Goal: Information Seeking & Learning: Learn about a topic

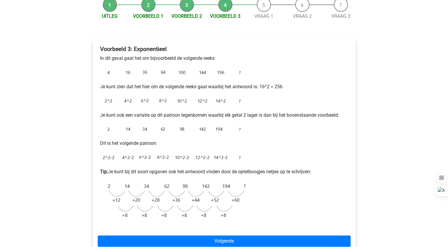
scroll to position [64, 0]
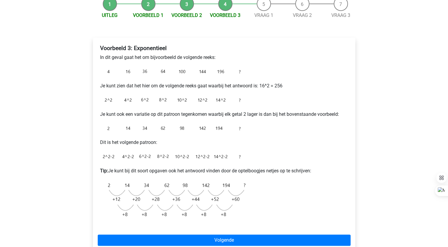
click at [108, 131] on img at bounding box center [174, 129] width 148 height 12
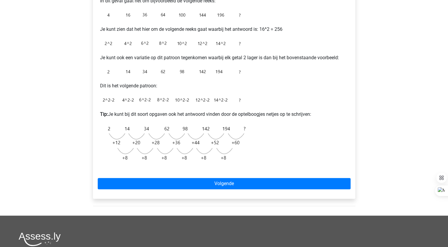
scroll to position [122, 0]
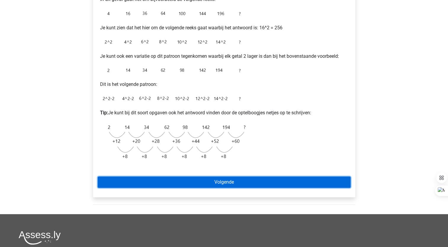
click at [229, 178] on link "Volgende" at bounding box center [224, 181] width 253 height 11
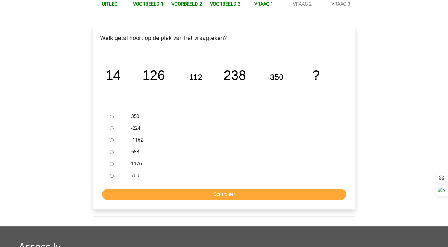
scroll to position [79, 0]
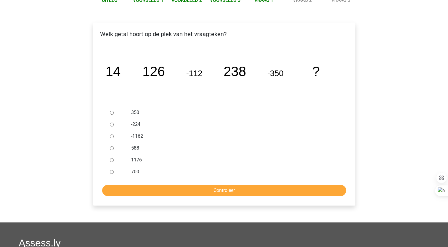
click at [112, 149] on input "588" at bounding box center [112, 148] width 4 height 4
radio input "true"
click at [179, 189] on input "Controleer" at bounding box center [224, 190] width 244 height 11
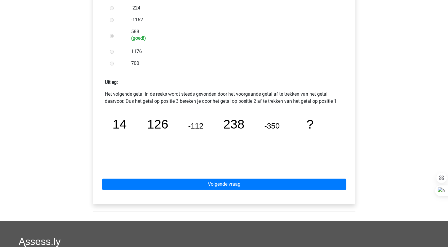
scroll to position [205, 0]
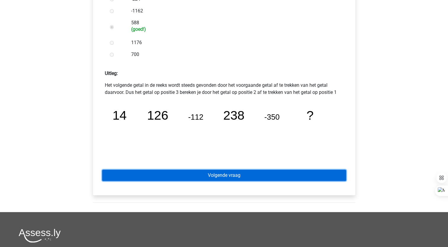
click at [226, 176] on link "Volgende vraag" at bounding box center [224, 175] width 244 height 11
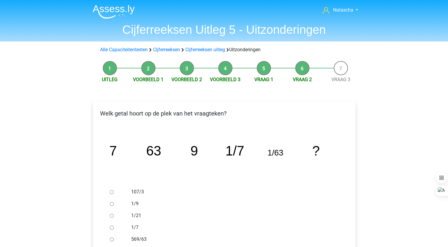
click at [111, 203] on input "1/9" at bounding box center [112, 204] width 4 height 4
radio input "true"
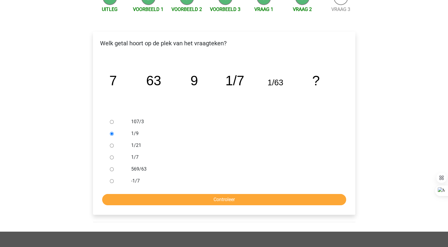
scroll to position [83, 0]
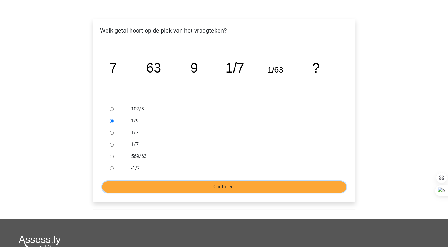
click at [200, 184] on input "Controleer" at bounding box center [224, 186] width 244 height 11
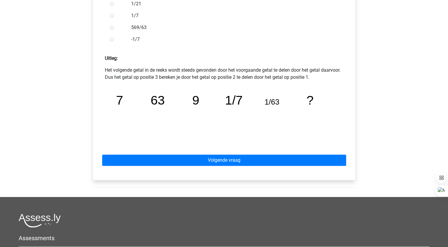
scroll to position [222, 0]
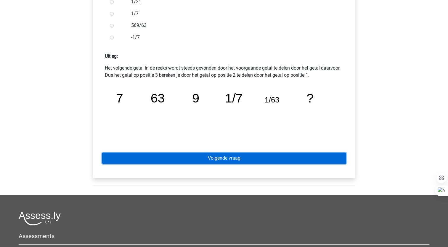
click at [261, 155] on link "Volgende vraag" at bounding box center [224, 157] width 244 height 11
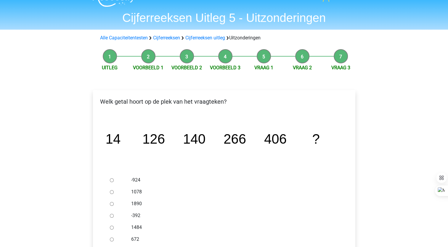
scroll to position [24, 0]
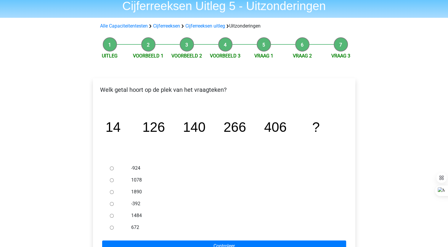
click at [112, 228] on input "672" at bounding box center [112, 228] width 4 height 4
radio input "true"
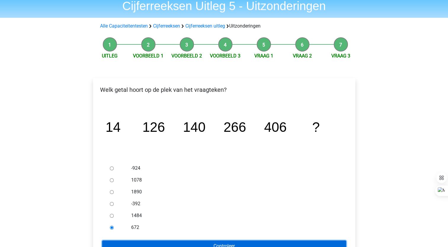
click at [122, 242] on input "Controleer" at bounding box center [224, 245] width 244 height 11
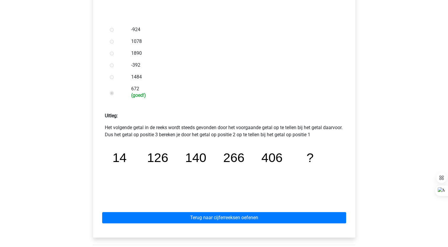
scroll to position [169, 0]
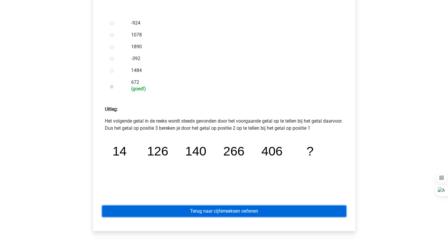
click at [185, 208] on link "Terug naar cijferreeksen oefenen" at bounding box center [224, 210] width 244 height 11
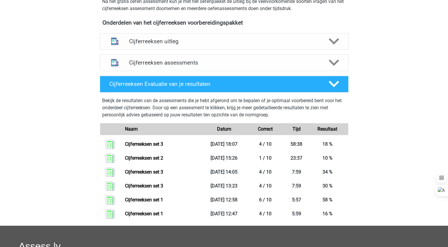
scroll to position [238, 0]
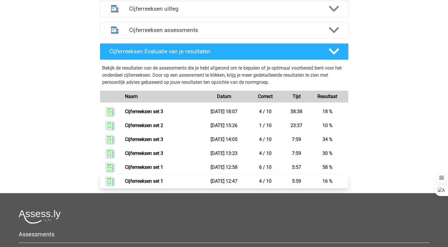
click at [149, 184] on link "Cijferreeksen set 1" at bounding box center [144, 181] width 38 height 6
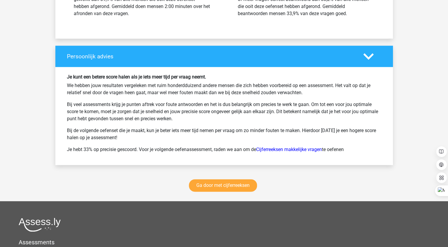
scroll to position [744, 0]
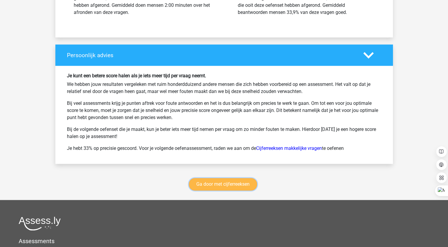
click at [234, 182] on link "Ga door met cijferreeksen" at bounding box center [223, 184] width 68 height 12
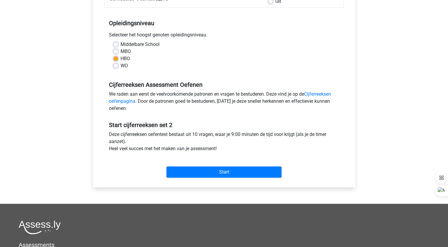
scroll to position [108, 0]
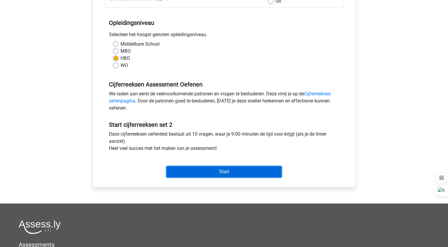
click at [202, 175] on input "Start" at bounding box center [223, 171] width 115 height 11
click at [223, 172] on input "Start" at bounding box center [223, 171] width 115 height 11
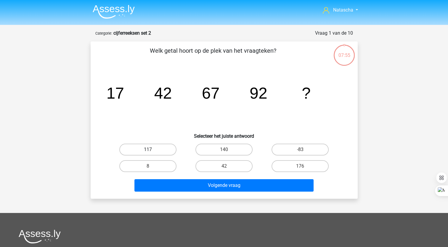
click at [153, 148] on label "117" at bounding box center [147, 150] width 57 height 12
click at [152, 149] on input "117" at bounding box center [150, 151] width 4 height 4
radio input "true"
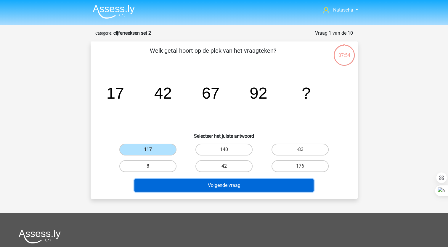
click at [194, 190] on button "Volgende vraag" at bounding box center [223, 185] width 179 height 12
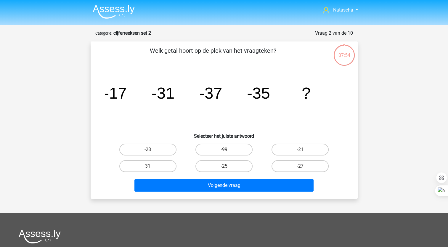
scroll to position [30, 0]
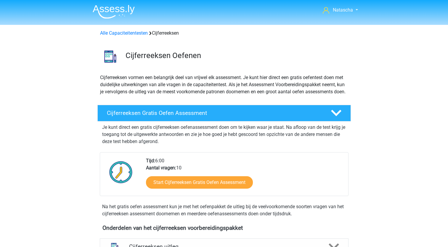
scroll to position [264, 0]
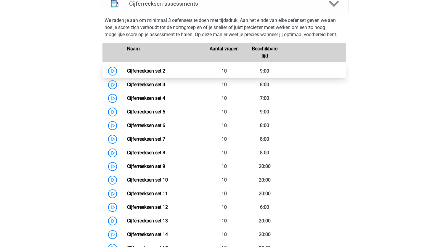
click at [135, 74] on link "Cijferreeksen set 2" at bounding box center [146, 71] width 38 height 6
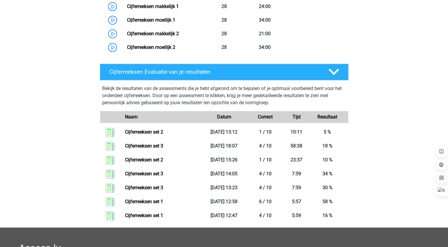
scroll to position [615, 0]
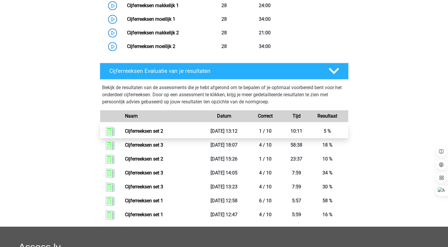
click at [135, 134] on link "Cijferreeksen set 2" at bounding box center [144, 131] width 38 height 6
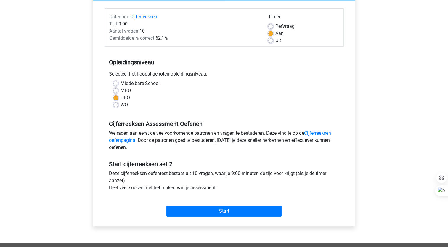
scroll to position [71, 0]
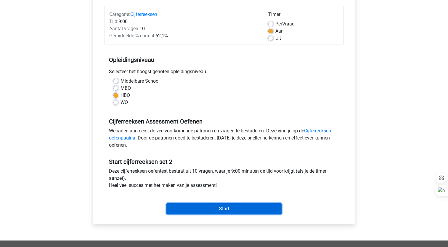
click at [195, 205] on input "Start" at bounding box center [223, 208] width 115 height 11
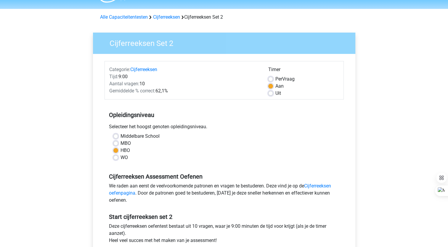
scroll to position [7, 0]
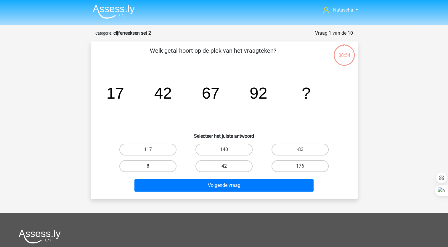
click at [155, 148] on label "117" at bounding box center [147, 150] width 57 height 12
click at [152, 149] on input "117" at bounding box center [150, 151] width 4 height 4
radio input "true"
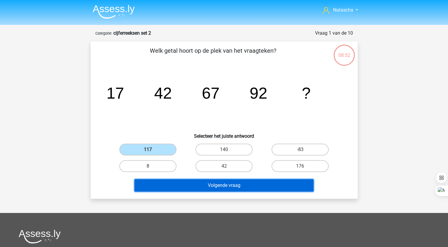
click at [160, 187] on button "Volgende vraag" at bounding box center [223, 185] width 179 height 12
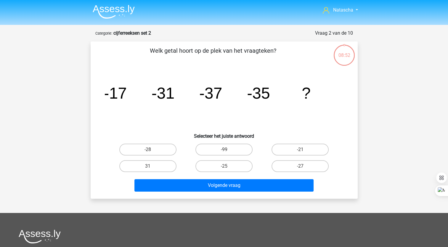
scroll to position [30, 0]
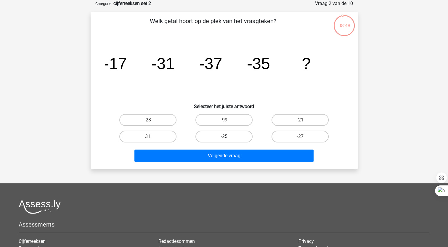
click at [226, 133] on label "-25" at bounding box center [223, 137] width 57 height 12
click at [226, 136] on input "-25" at bounding box center [226, 138] width 4 height 4
radio input "true"
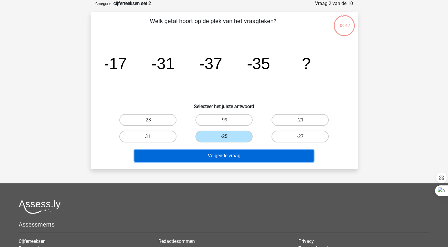
click at [225, 154] on button "Volgende vraag" at bounding box center [223, 155] width 179 height 12
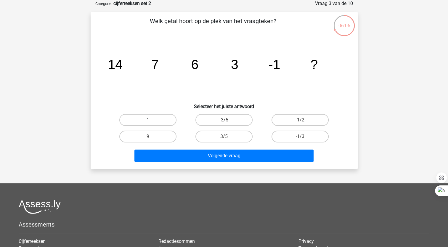
click at [134, 117] on label "1" at bounding box center [147, 120] width 57 height 12
click at [148, 120] on input "1" at bounding box center [150, 122] width 4 height 4
radio input "true"
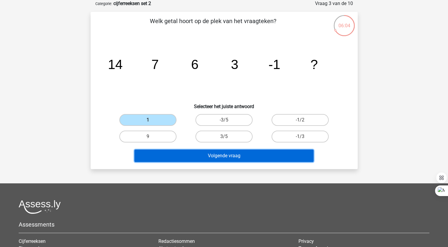
click at [154, 150] on button "Volgende vraag" at bounding box center [223, 155] width 179 height 12
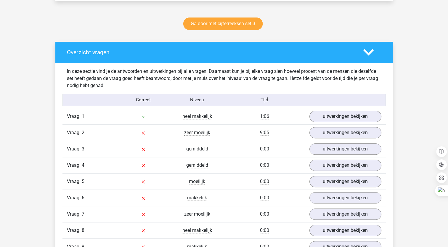
scroll to position [323, 0]
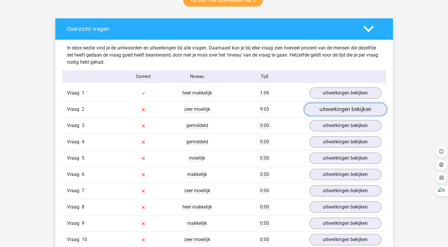
click at [330, 104] on link "uitwerkingen bekijken" at bounding box center [345, 109] width 83 height 13
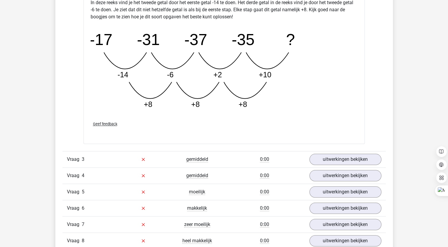
scroll to position [593, 0]
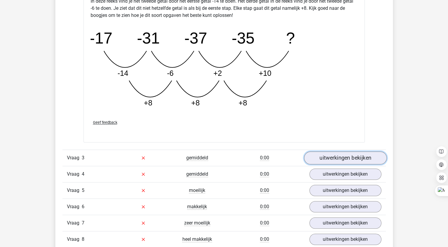
click at [319, 153] on link "uitwerkingen bekijken" at bounding box center [345, 157] width 83 height 13
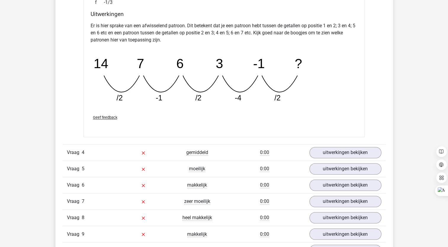
scroll to position [956, 0]
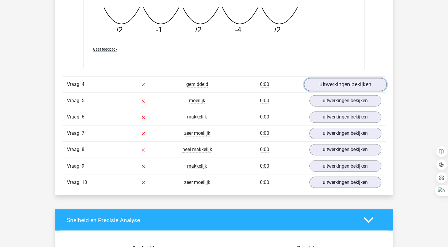
click at [341, 83] on link "uitwerkingen bekijken" at bounding box center [345, 84] width 83 height 13
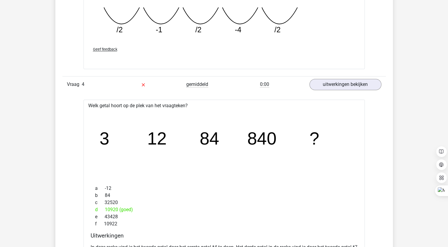
drag, startPoint x: 448, startPoint y: 131, endPoint x: 448, endPoint y: 136, distance: 4.1
click at [448, 136] on div "Natascha [EMAIL_ADDRESS][DOMAIN_NAME]" at bounding box center [224, 33] width 448 height 1978
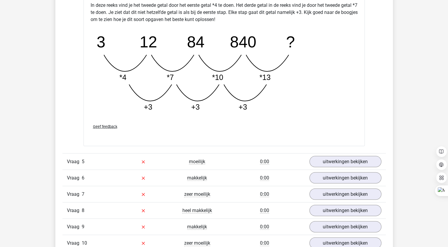
scroll to position [1223, 0]
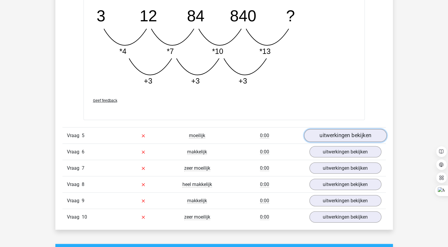
click at [337, 134] on link "uitwerkingen bekijken" at bounding box center [345, 135] width 83 height 13
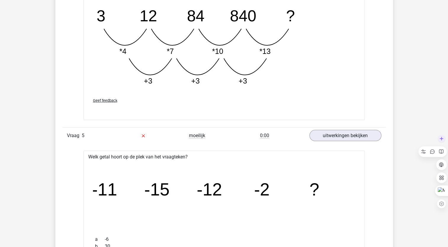
drag, startPoint x: 447, startPoint y: 139, endPoint x: 445, endPoint y: 150, distance: 10.9
click at [445, 150] on div "Instellingen" at bounding box center [433, 171] width 30 height 76
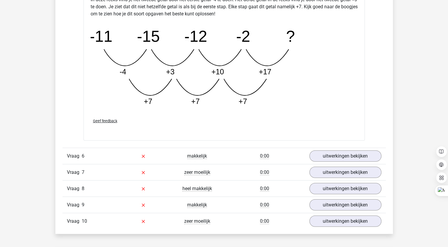
scroll to position [1526, 0]
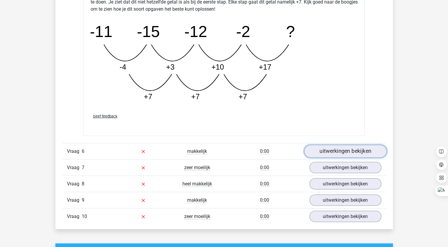
click at [366, 147] on link "uitwerkingen bekijken" at bounding box center [345, 151] width 83 height 13
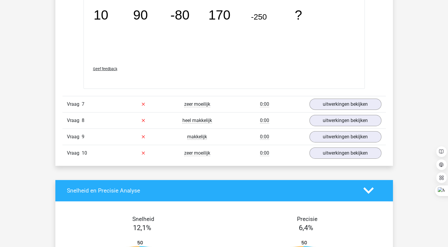
scroll to position [1898, 0]
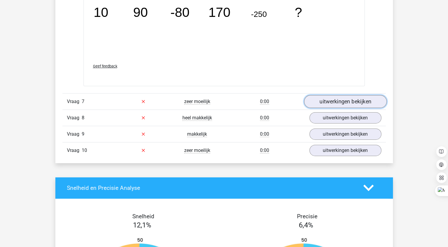
click at [354, 99] on link "uitwerkingen bekijken" at bounding box center [345, 101] width 83 height 13
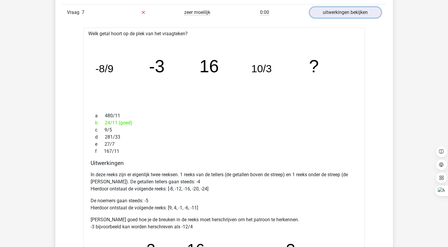
scroll to position [1985, 0]
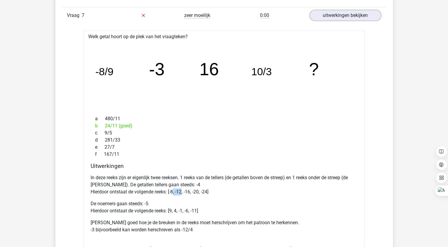
drag, startPoint x: 181, startPoint y: 194, endPoint x: 171, endPoint y: 187, distance: 12.1
click at [313, 205] on p "De noemers gaan steeds: -5 Hierdoor ontstaat de volgende reeks: [9, 4, -1, -6, …" at bounding box center [224, 207] width 267 height 14
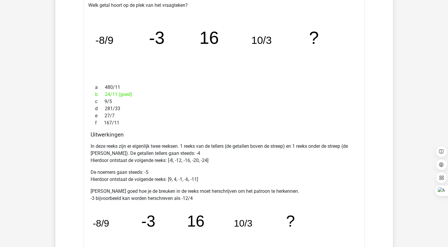
scroll to position [2022, 0]
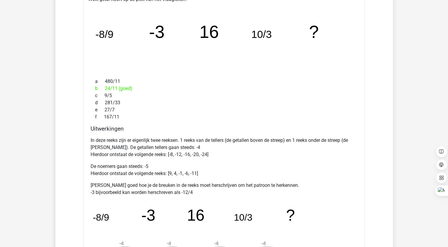
click at [202, 163] on p "De noemers gaan steeds: -5 Hierdoor ontstaat de volgende reeks: [9, 4, -1, -6, …" at bounding box center [224, 170] width 267 height 14
drag, startPoint x: 113, startPoint y: 188, endPoint x: 112, endPoint y: 193, distance: 5.7
click at [112, 193] on p "Bekijk goed hoe je de breuken in de reeks moet herschrijven om het patroon te h…" at bounding box center [224, 189] width 267 height 14
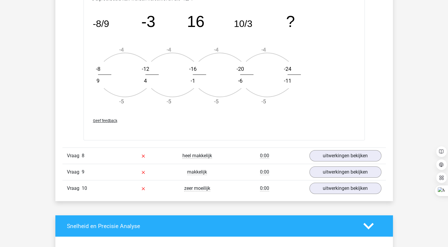
scroll to position [2233, 0]
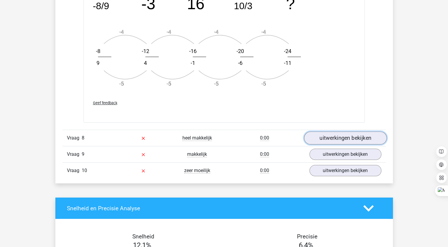
click at [357, 133] on link "uitwerkingen bekijken" at bounding box center [345, 137] width 83 height 13
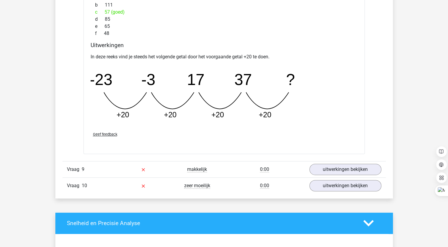
scroll to position [2487, 0]
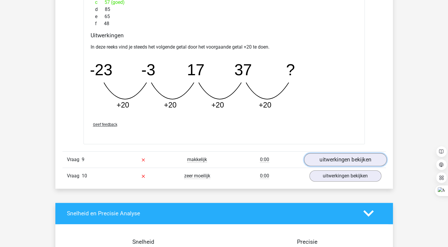
click at [355, 159] on link "uitwerkingen bekijken" at bounding box center [345, 159] width 83 height 13
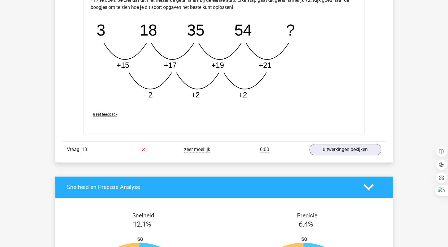
scroll to position [2819, 0]
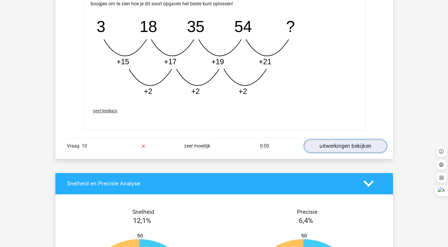
click at [316, 143] on link "uitwerkingen bekijken" at bounding box center [345, 145] width 83 height 13
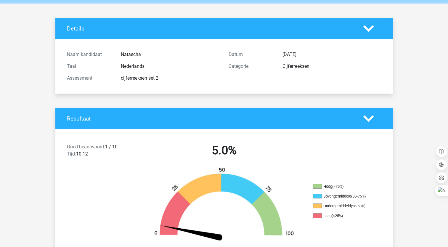
scroll to position [0, 0]
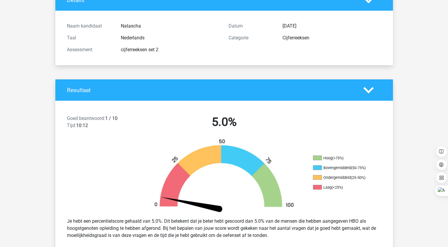
scroll to position [31, 0]
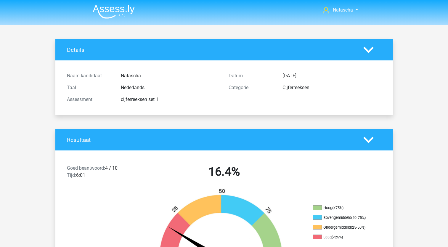
scroll to position [744, 0]
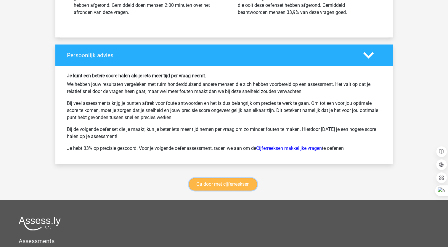
click at [230, 180] on link "Ga door met cijferreeksen" at bounding box center [223, 184] width 68 height 12
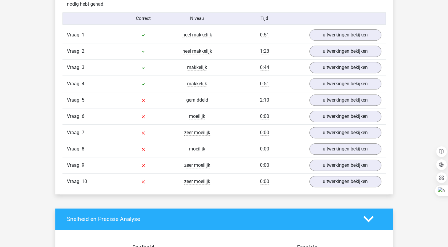
scroll to position [380, 0]
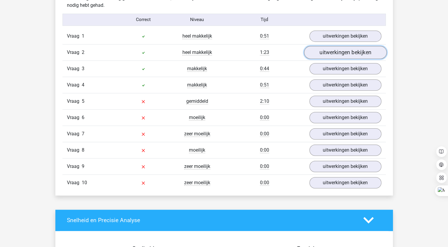
click at [335, 50] on link "uitwerkingen bekijken" at bounding box center [345, 52] width 83 height 13
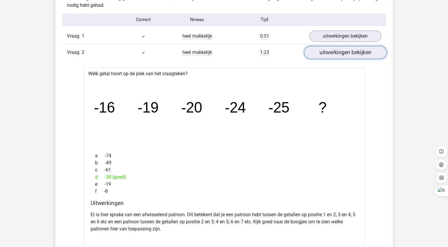
click at [346, 55] on link "uitwerkingen bekijken" at bounding box center [345, 52] width 83 height 13
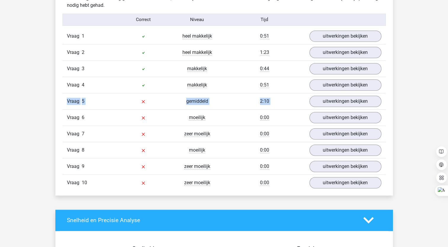
drag, startPoint x: 448, startPoint y: 106, endPoint x: 448, endPoint y: 91, distance: 15.1
click at [448, 91] on html "Natascha nataschafranssen1975@outlook.com" at bounding box center [224, 170] width 448 height 1100
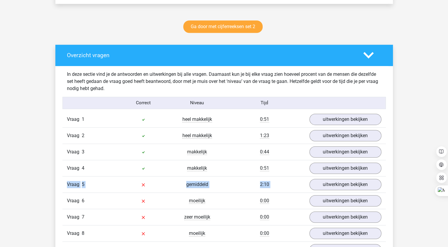
scroll to position [298, 0]
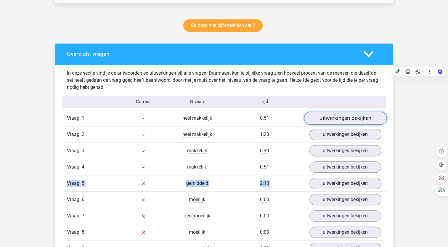
click at [335, 119] on link "uitwerkingen bekijken" at bounding box center [345, 118] width 83 height 13
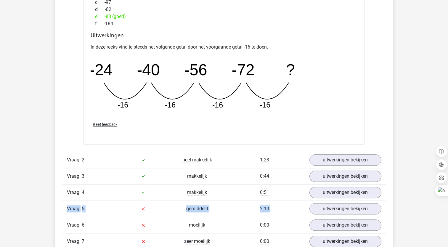
scroll to position [551, 0]
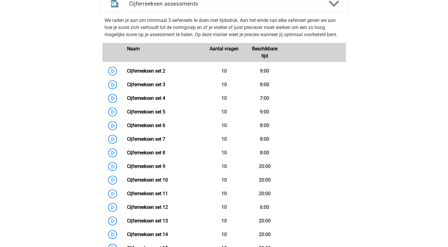
scroll to position [264, 0]
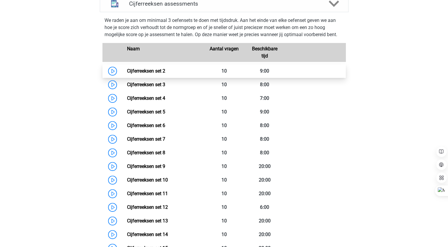
click at [133, 74] on link "Cijferreeksen set 2" at bounding box center [146, 71] width 38 height 6
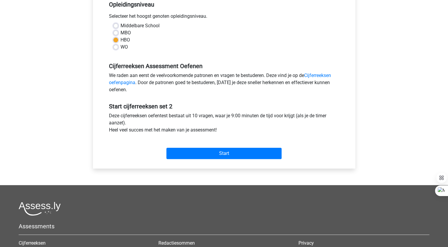
scroll to position [133, 0]
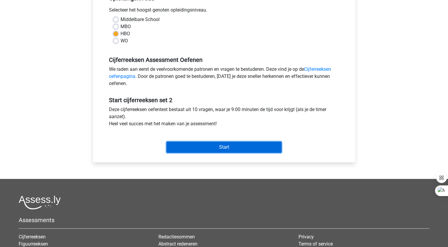
click at [238, 152] on input "Start" at bounding box center [223, 147] width 115 height 11
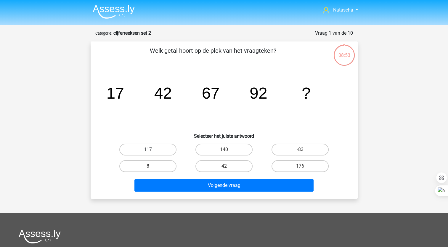
click at [143, 150] on label "117" at bounding box center [147, 150] width 57 height 12
click at [148, 150] on input "117" at bounding box center [150, 151] width 4 height 4
radio input "true"
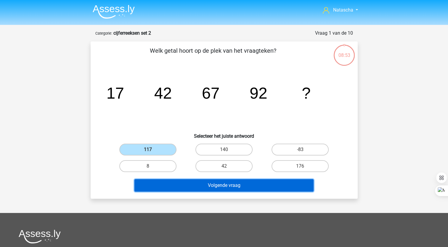
click at [174, 187] on button "Volgende vraag" at bounding box center [223, 185] width 179 height 12
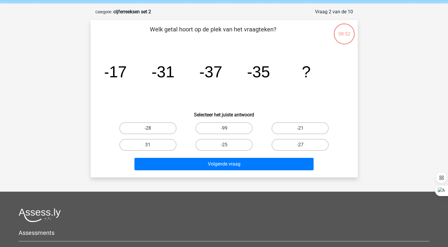
scroll to position [30, 0]
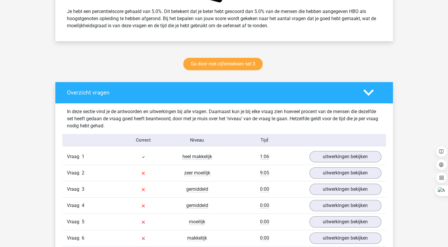
scroll to position [267, 0]
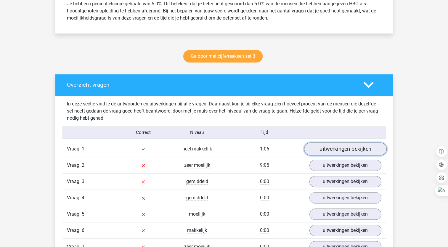
click at [334, 147] on link "uitwerkingen bekijken" at bounding box center [345, 148] width 83 height 13
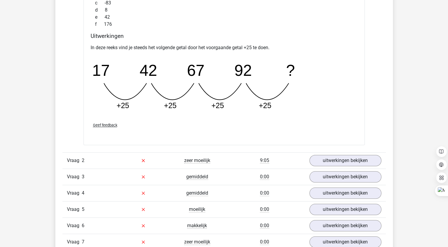
scroll to position [587, 0]
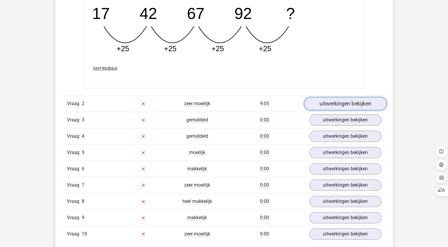
click at [323, 101] on link "uitwerkingen bekijken" at bounding box center [345, 103] width 83 height 13
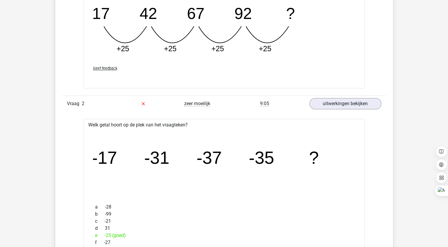
drag, startPoint x: 447, startPoint y: 101, endPoint x: 447, endPoint y: 110, distance: 8.9
click at [447, 110] on div "Natascha nataschafranssen1975@outlook.com" at bounding box center [224, 243] width 448 height 1661
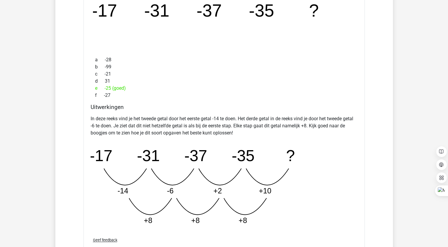
scroll to position [743, 0]
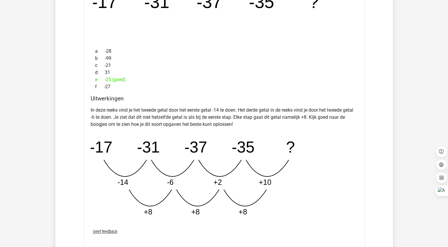
drag, startPoint x: 449, startPoint y: 119, endPoint x: 294, endPoint y: 176, distance: 165.4
click at [294, 176] on icon "image/svg+xml -17 -31 -37 -35 ? -14 -6 +2 +10 +8 +8 +8" at bounding box center [209, 177] width 237 height 89
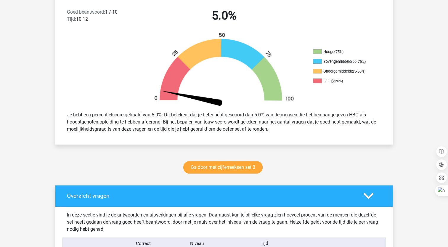
scroll to position [0, 0]
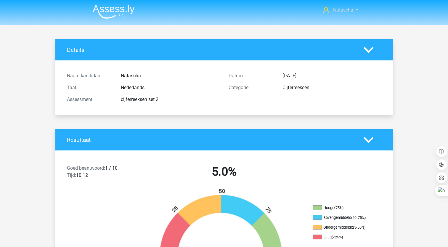
click at [340, 12] on span "Natascha" at bounding box center [343, 10] width 20 height 6
click at [343, 10] on span "Natascha" at bounding box center [343, 10] width 20 height 6
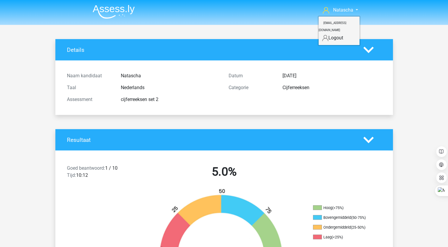
click at [127, 10] on img at bounding box center [114, 12] width 42 height 14
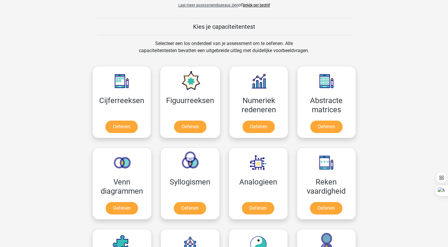
scroll to position [213, 0]
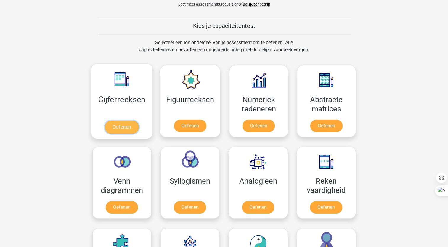
click at [117, 120] on link "Oefenen" at bounding box center [122, 126] width 34 height 13
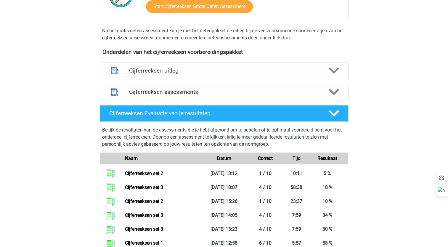
scroll to position [176, 0]
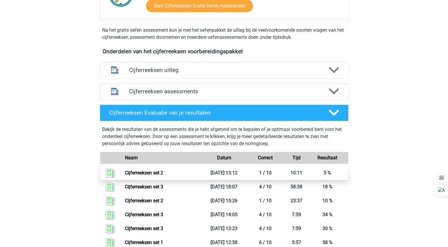
click at [137, 176] on link "Cijferreeksen set 2" at bounding box center [144, 173] width 38 height 6
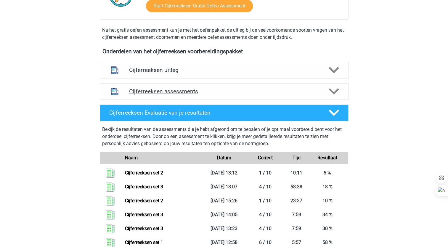
click at [330, 95] on polygon at bounding box center [334, 91] width 10 height 7
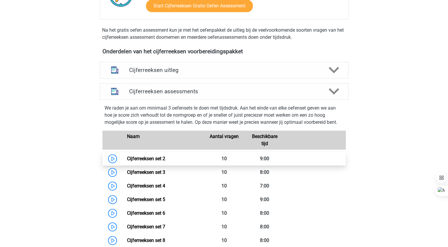
click at [155, 161] on link "Cijferreeksen set 2" at bounding box center [146, 159] width 38 height 6
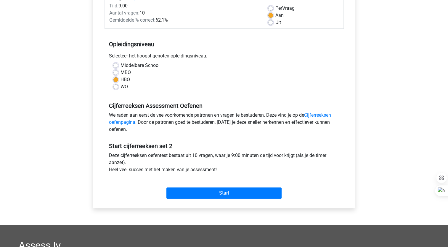
scroll to position [88, 0]
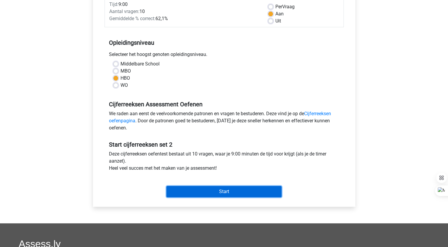
click at [261, 192] on input "Start" at bounding box center [223, 191] width 115 height 11
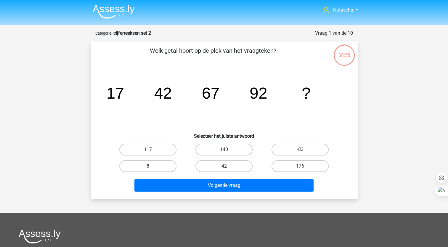
click at [144, 147] on label "117" at bounding box center [147, 150] width 57 height 12
click at [148, 149] on input "117" at bounding box center [150, 151] width 4 height 4
radio input "true"
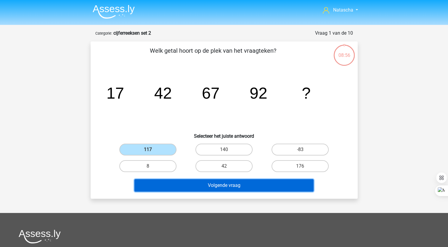
click at [170, 189] on button "Volgende vraag" at bounding box center [223, 185] width 179 height 12
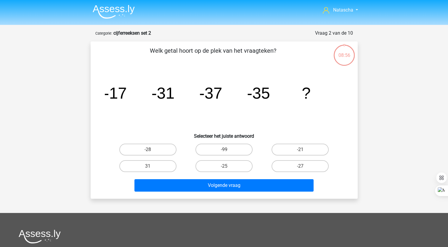
scroll to position [30, 0]
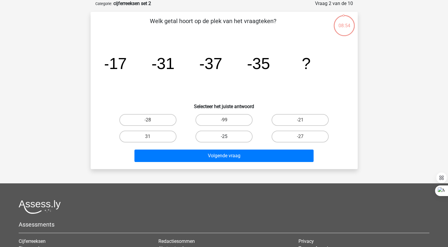
click at [223, 137] on label "-25" at bounding box center [223, 137] width 57 height 12
click at [224, 137] on input "-25" at bounding box center [226, 138] width 4 height 4
radio input "true"
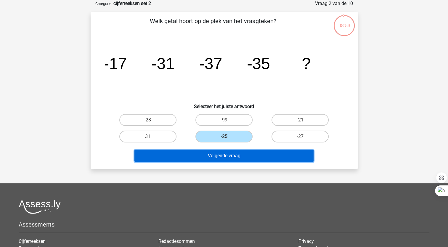
click at [217, 155] on button "Volgende vraag" at bounding box center [223, 155] width 179 height 12
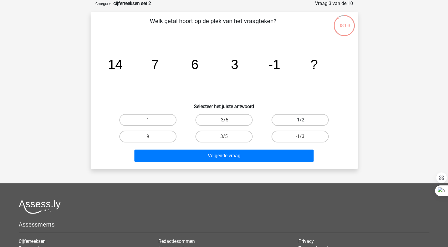
click at [300, 119] on label "-1/2" at bounding box center [299, 120] width 57 height 12
click at [300, 120] on input "-1/2" at bounding box center [302, 122] width 4 height 4
radio input "true"
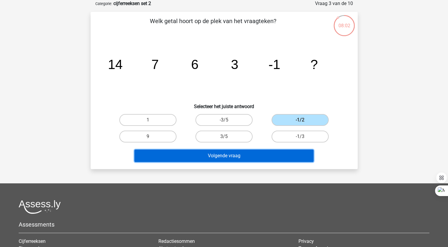
click at [227, 157] on button "Volgende vraag" at bounding box center [223, 155] width 179 height 12
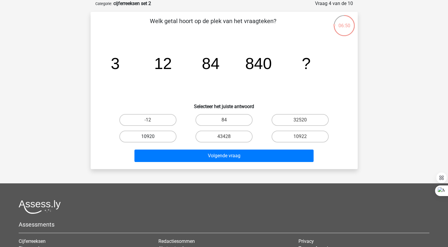
click at [152, 137] on label "10920" at bounding box center [147, 137] width 57 height 12
click at [152, 137] on input "10920" at bounding box center [150, 138] width 4 height 4
radio input "true"
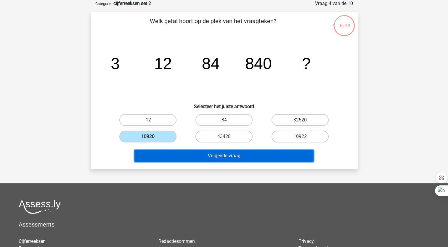
click at [171, 159] on button "Volgende vraag" at bounding box center [223, 155] width 179 height 12
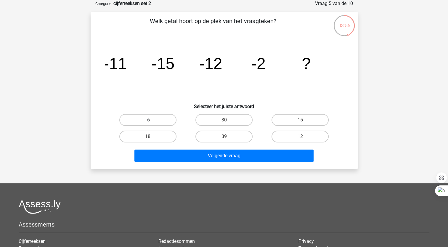
click at [148, 117] on label "-6" at bounding box center [147, 120] width 57 height 12
click at [148, 120] on input "-6" at bounding box center [150, 122] width 4 height 4
radio input "true"
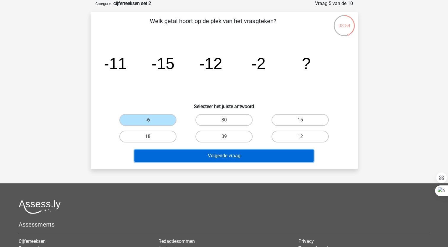
click at [180, 156] on button "Volgende vraag" at bounding box center [223, 155] width 179 height 12
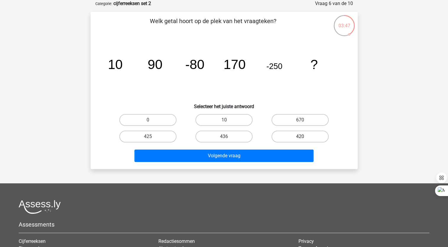
click at [294, 138] on label "420" at bounding box center [299, 137] width 57 height 12
click at [300, 138] on input "420" at bounding box center [302, 138] width 4 height 4
radio input "true"
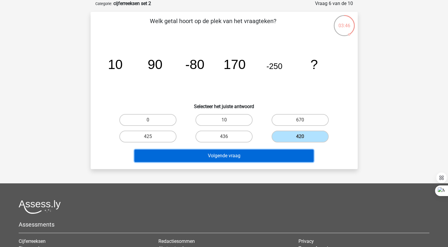
click at [271, 157] on button "Volgende vraag" at bounding box center [223, 155] width 179 height 12
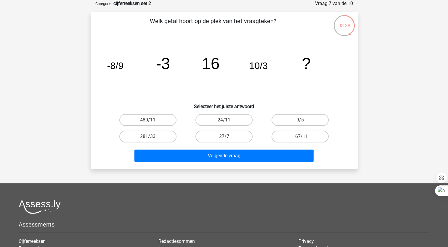
click at [210, 117] on label "24/11" at bounding box center [223, 120] width 57 height 12
click at [224, 120] on input "24/11" at bounding box center [226, 122] width 4 height 4
radio input "true"
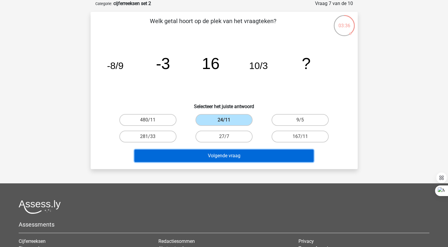
click at [187, 152] on button "Volgende vraag" at bounding box center [223, 155] width 179 height 12
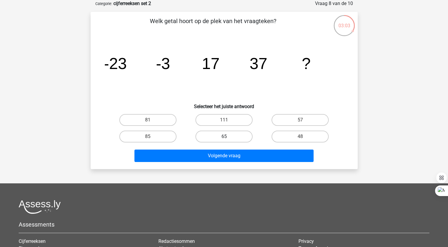
click at [227, 135] on label "65" at bounding box center [223, 137] width 57 height 12
click at [227, 136] on input "65" at bounding box center [226, 138] width 4 height 4
radio input "true"
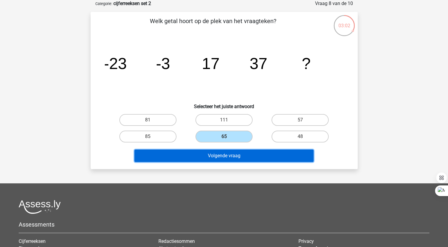
click at [219, 156] on button "Volgende vraag" at bounding box center [223, 155] width 179 height 12
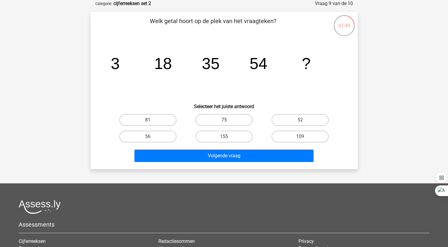
click at [220, 118] on label "75" at bounding box center [223, 120] width 57 height 12
click at [224, 120] on input "75" at bounding box center [226, 122] width 4 height 4
radio input "true"
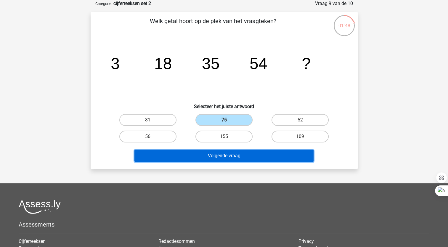
click at [217, 155] on button "Volgende vraag" at bounding box center [223, 155] width 179 height 12
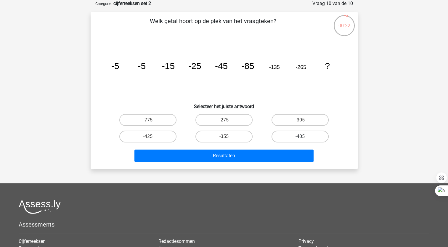
click at [290, 140] on label "-405" at bounding box center [299, 137] width 57 height 12
click at [300, 140] on input "-405" at bounding box center [302, 138] width 4 height 4
radio input "true"
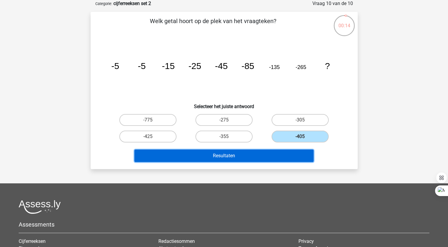
click at [232, 154] on button "Resultaten" at bounding box center [223, 155] width 179 height 12
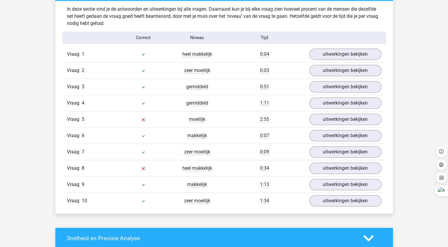
scroll to position [364, 0]
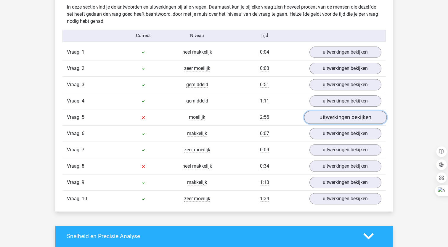
click at [355, 119] on link "uitwerkingen bekijken" at bounding box center [345, 117] width 83 height 13
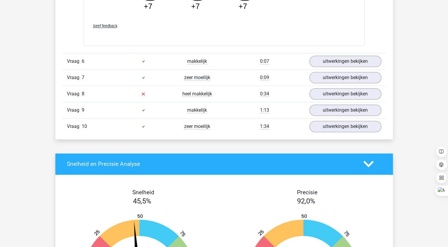
scroll to position [737, 0]
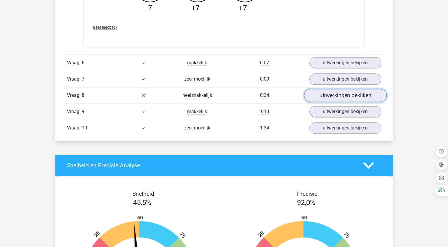
click at [332, 96] on link "uitwerkingen bekijken" at bounding box center [345, 95] width 83 height 13
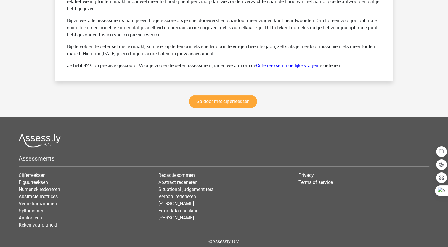
scroll to position [1395, 0]
click at [211, 102] on link "Ga door met cijferreeksen" at bounding box center [223, 101] width 68 height 12
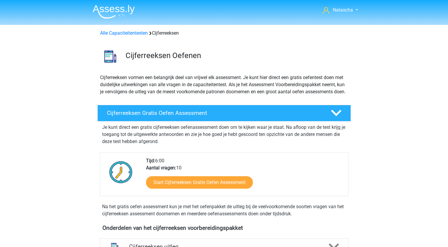
scroll to position [264, 0]
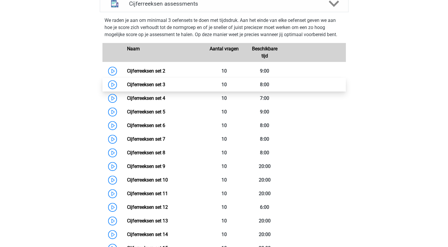
click at [128, 87] on link "Cijferreeksen set 3" at bounding box center [146, 85] width 38 height 6
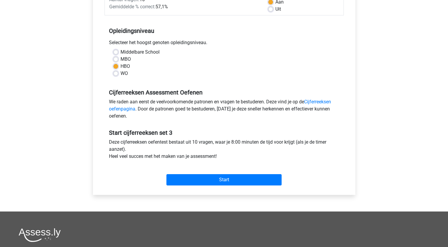
scroll to position [102, 0]
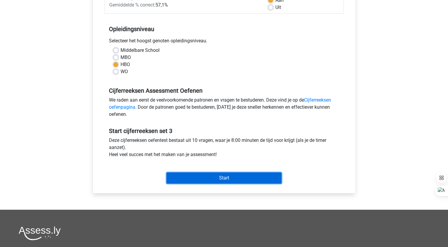
click at [233, 175] on input "Start" at bounding box center [223, 177] width 115 height 11
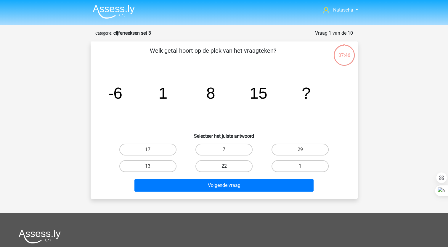
click at [235, 170] on label "22" at bounding box center [223, 166] width 57 height 12
click at [228, 170] on input "22" at bounding box center [226, 168] width 4 height 4
radio input "true"
click at [235, 170] on label "22" at bounding box center [223, 166] width 57 height 12
click at [228, 170] on input "22" at bounding box center [226, 168] width 4 height 4
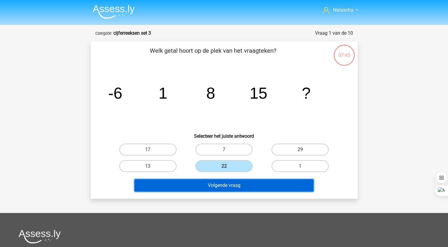
click at [234, 181] on button "Volgende vraag" at bounding box center [223, 185] width 179 height 12
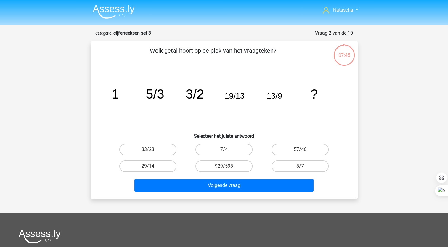
scroll to position [30, 0]
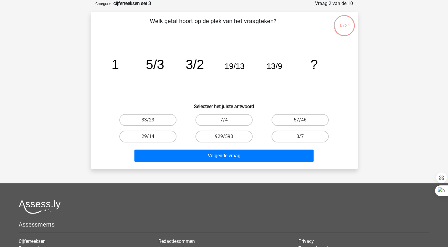
click at [155, 138] on label "29/14" at bounding box center [147, 137] width 57 height 12
click at [152, 138] on input "29/14" at bounding box center [150, 138] width 4 height 4
radio input "true"
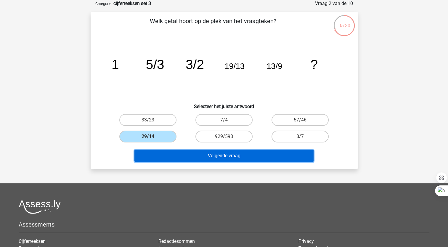
click at [162, 158] on button "Volgende vraag" at bounding box center [223, 155] width 179 height 12
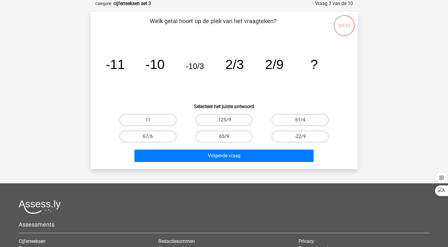
click at [235, 136] on label "65/9" at bounding box center [223, 137] width 57 height 12
click at [228, 136] on input "65/9" at bounding box center [226, 138] width 4 height 4
radio input "true"
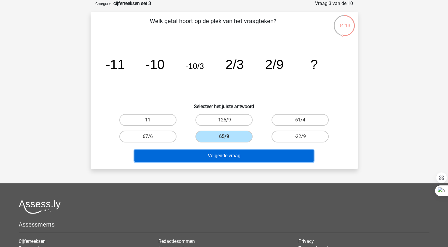
click at [220, 159] on button "Volgende vraag" at bounding box center [223, 155] width 179 height 12
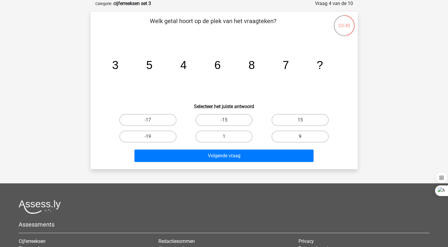
click at [300, 134] on label "9" at bounding box center [299, 137] width 57 height 12
click at [300, 136] on input "9" at bounding box center [302, 138] width 4 height 4
radio input "true"
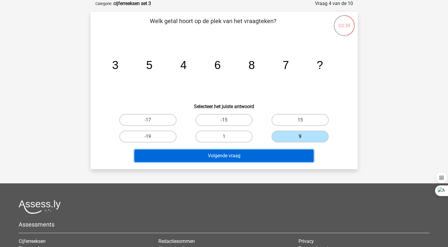
click at [251, 157] on button "Volgende vraag" at bounding box center [223, 155] width 179 height 12
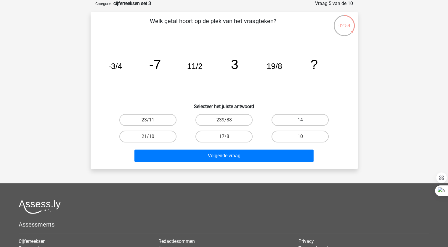
click at [307, 116] on label "14" at bounding box center [299, 120] width 57 height 12
click at [304, 120] on input "14" at bounding box center [302, 122] width 4 height 4
radio input "true"
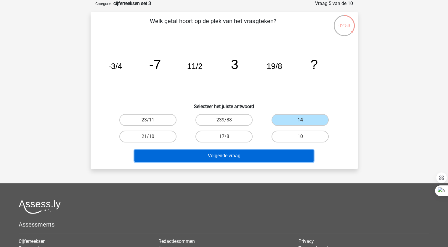
click at [254, 152] on button "Volgende vraag" at bounding box center [223, 155] width 179 height 12
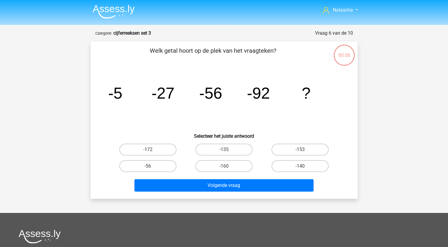
scroll to position [30, 0]
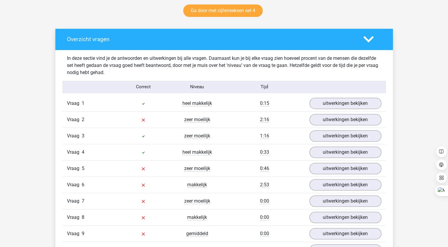
scroll to position [345, 0]
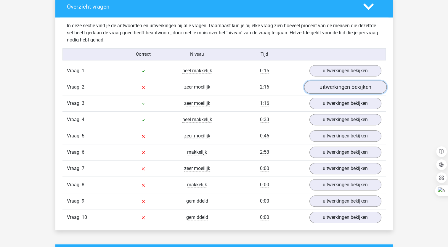
click at [327, 89] on link "uitwerkingen bekijken" at bounding box center [345, 87] width 83 height 13
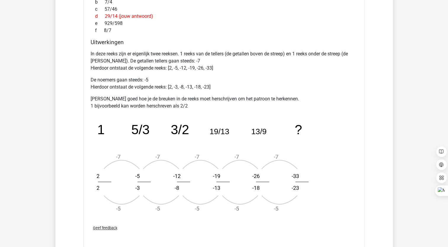
scroll to position [532, 0]
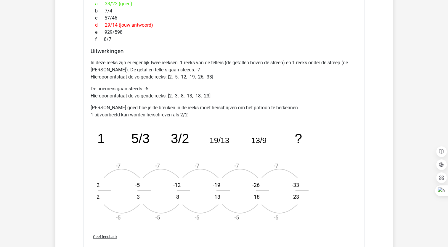
drag, startPoint x: 451, startPoint y: 115, endPoint x: 437, endPoint y: 70, distance: 46.3
click at [437, 70] on div "Natascha nataschafranssen1975@outlook.com" at bounding box center [224, 195] width 448 height 1455
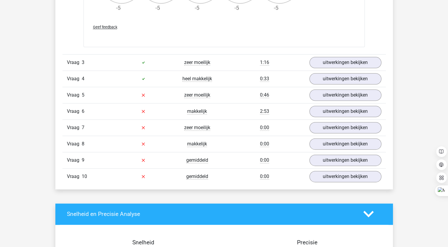
scroll to position [745, 0]
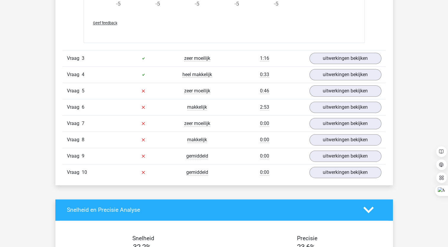
drag, startPoint x: 449, startPoint y: 128, endPoint x: 439, endPoint y: 88, distance: 41.4
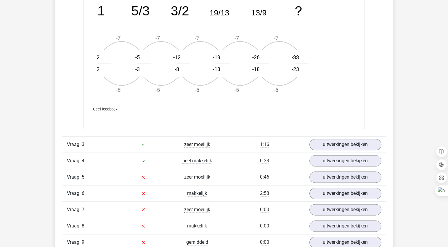
scroll to position [664, 0]
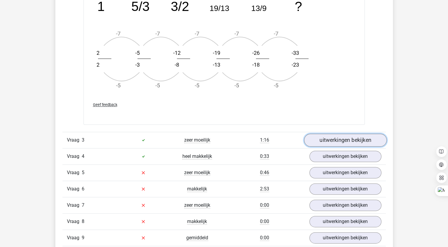
click at [331, 137] on link "uitwerkingen bekijken" at bounding box center [345, 140] width 83 height 13
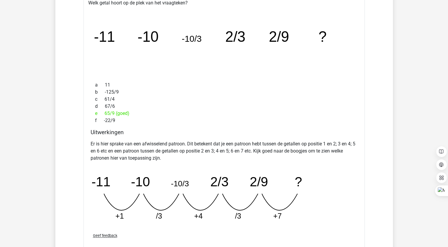
scroll to position [824, 0]
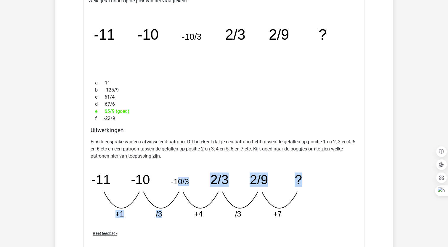
drag, startPoint x: 179, startPoint y: 172, endPoint x: 166, endPoint y: 232, distance: 61.4
click at [166, 232] on div "Welk getal hoort op de plek van het vraagteken? image/svg+xml -11 -10 -10/3 2/3…" at bounding box center [223, 124] width 281 height 259
click at [270, 148] on p "Er is hier sprake van een afwisselend patroon. Dit betekent dat je een patroon …" at bounding box center [224, 148] width 267 height 21
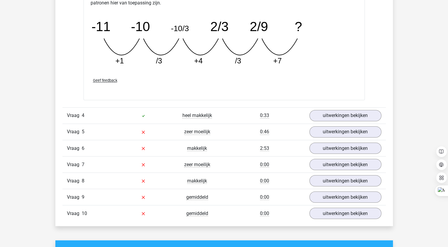
scroll to position [979, 0]
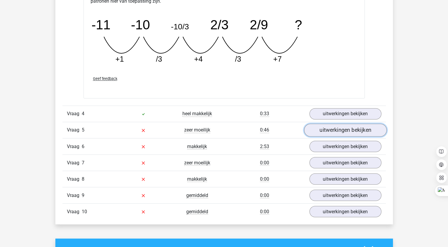
click at [348, 125] on link "uitwerkingen bekijken" at bounding box center [345, 130] width 83 height 13
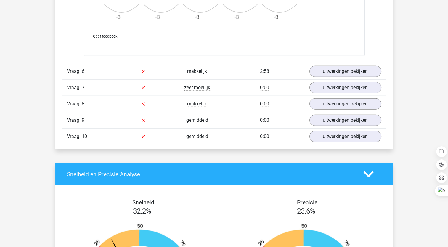
scroll to position [1413, 0]
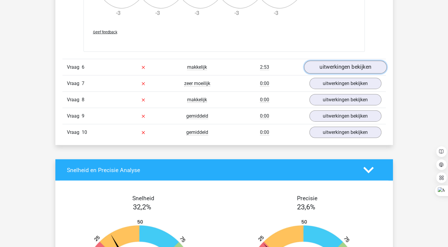
click at [339, 65] on link "uitwerkingen bekijken" at bounding box center [345, 67] width 83 height 13
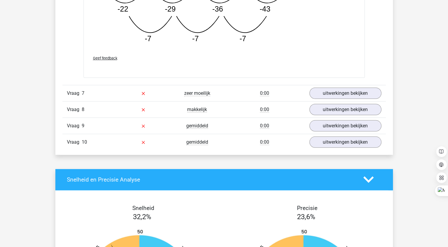
scroll to position [1703, 0]
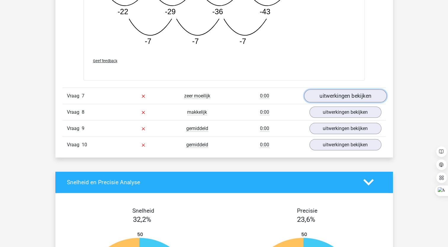
click at [340, 93] on link "uitwerkingen bekijken" at bounding box center [345, 95] width 83 height 13
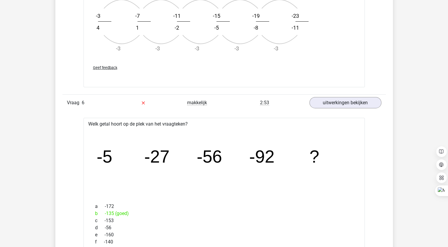
scroll to position [1375, 0]
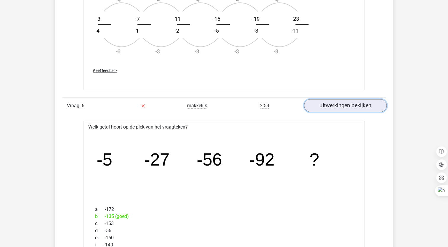
click at [330, 101] on link "uitwerkingen bekijken" at bounding box center [345, 105] width 83 height 13
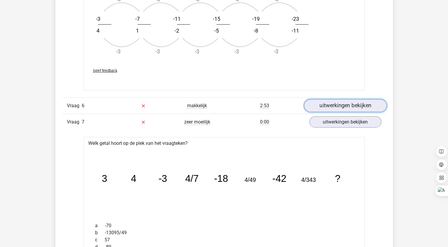
click at [330, 101] on link "uitwerkingen bekijken" at bounding box center [345, 105] width 83 height 13
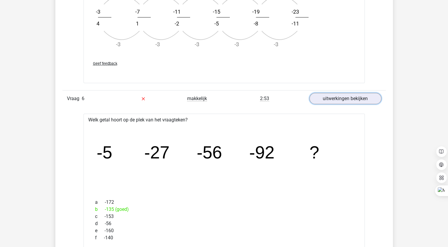
scroll to position [1390, 0]
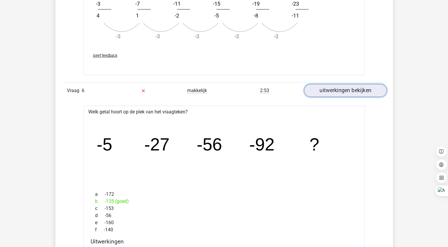
click at [329, 91] on link "uitwerkingen bekijken" at bounding box center [345, 90] width 83 height 13
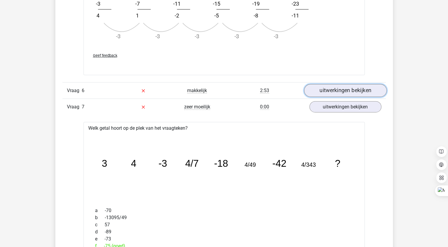
click at [329, 91] on link "uitwerkingen bekijken" at bounding box center [345, 90] width 83 height 13
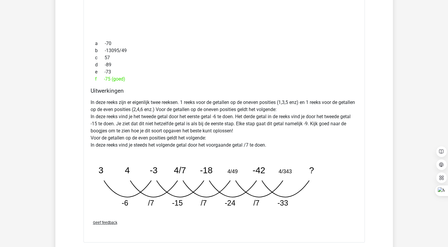
scroll to position [1861, 0]
